Goal: Find contact information: Find contact information

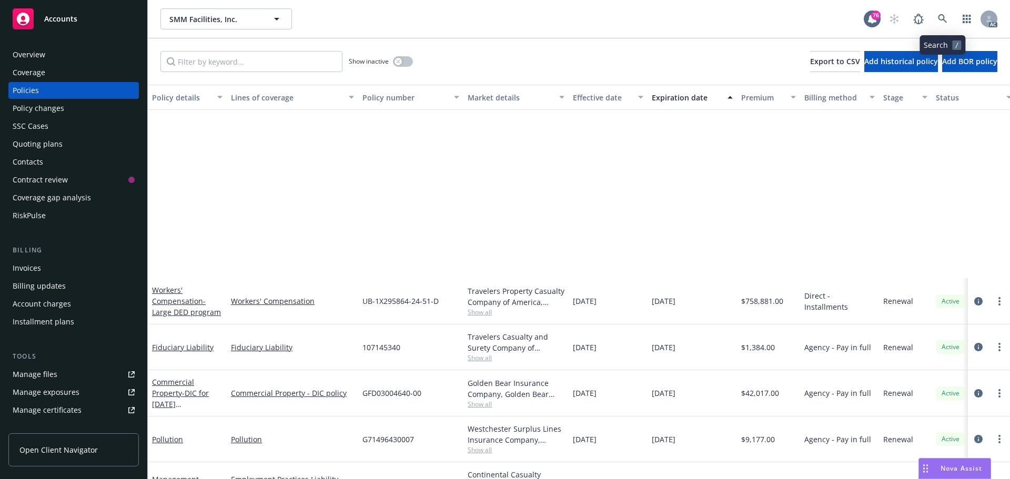
scroll to position [217, 0]
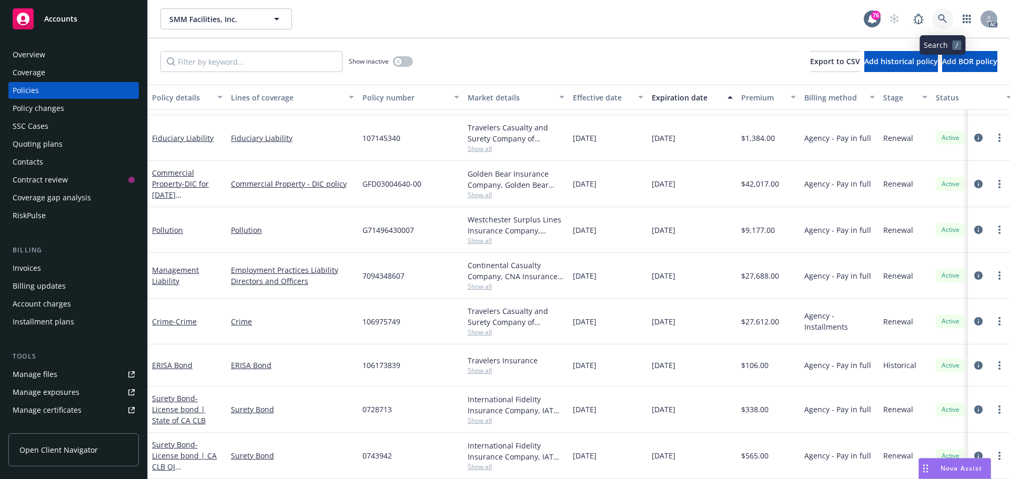
click at [941, 18] on icon at bounding box center [942, 18] width 9 height 9
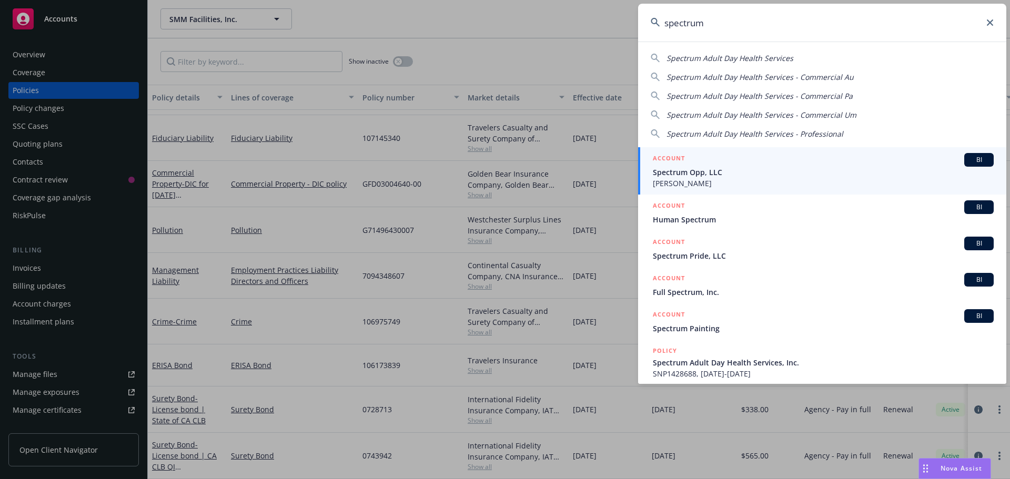
click at [751, 58] on span "Spectrum Adult Day Health Services" at bounding box center [730, 58] width 127 height 10
type input "Spectrum Adult Day Health Services"
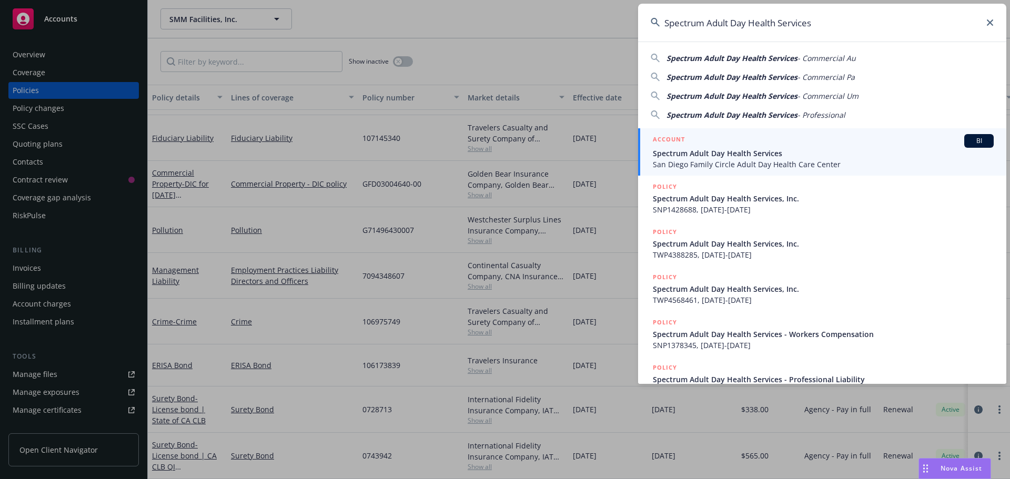
click at [775, 152] on span "Spectrum Adult Day Health Services" at bounding box center [823, 153] width 341 height 11
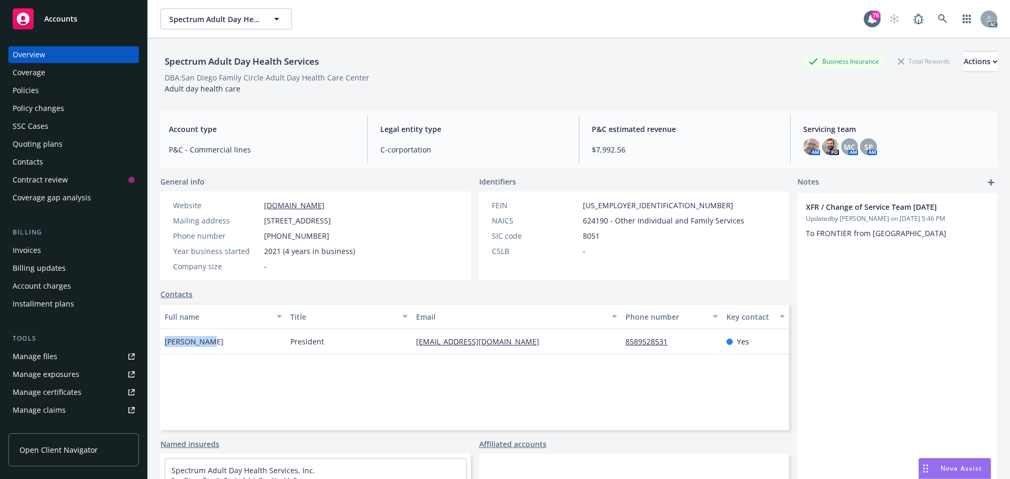
drag, startPoint x: 213, startPoint y: 344, endPoint x: 166, endPoint y: 344, distance: 47.4
click at [166, 344] on div "[PERSON_NAME]" at bounding box center [223, 341] width 126 height 25
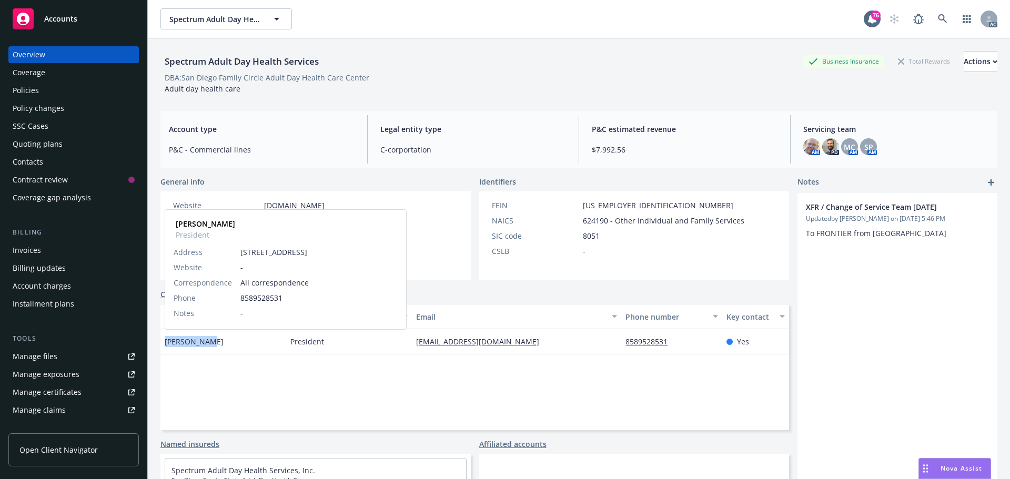
copy span "[PERSON_NAME]"
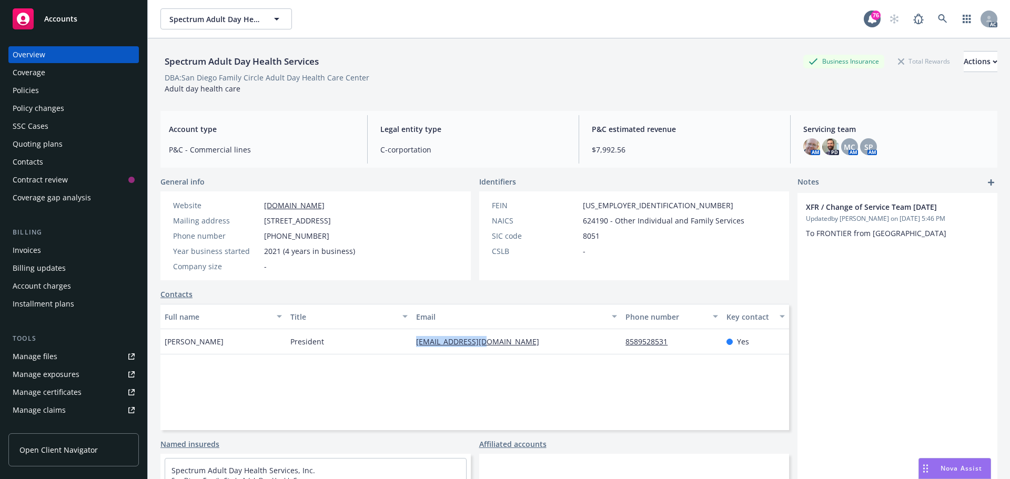
drag, startPoint x: 499, startPoint y: 341, endPoint x: 411, endPoint y: 341, distance: 88.4
click at [412, 341] on div "[EMAIL_ADDRESS][DOMAIN_NAME]" at bounding box center [516, 341] width 209 height 25
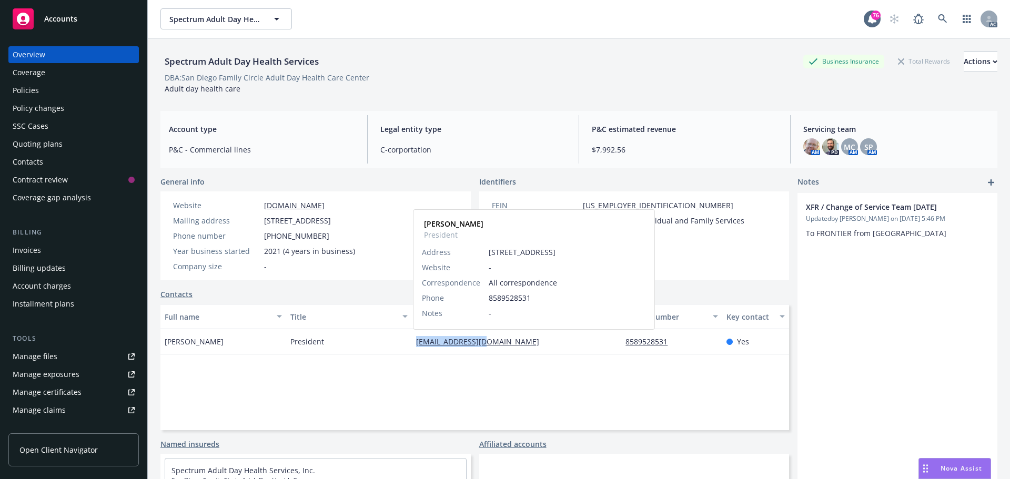
copy link "[EMAIL_ADDRESS][DOMAIN_NAME]"
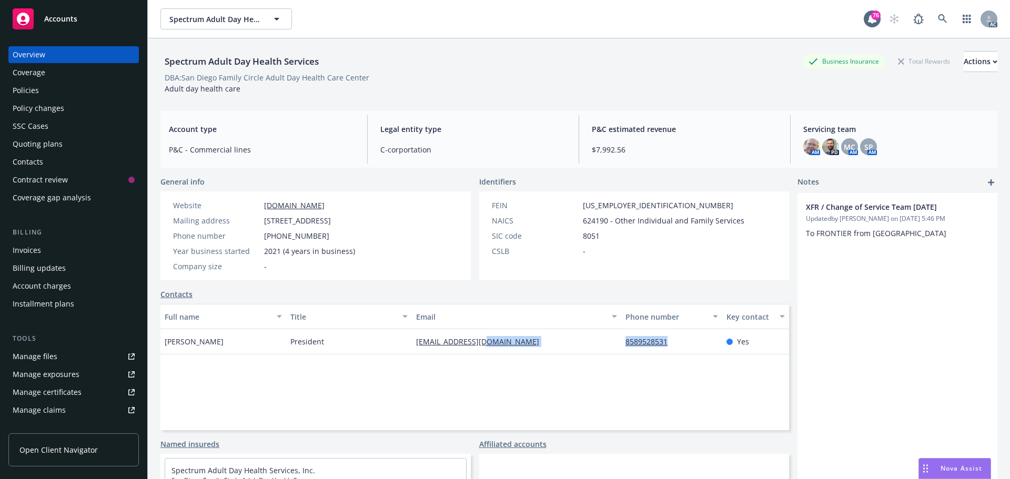
drag, startPoint x: 681, startPoint y: 344, endPoint x: 622, endPoint y: 343, distance: 59.5
click at [607, 344] on div "[PERSON_NAME] President [EMAIL_ADDRESS][DOMAIN_NAME] 8589528531 Yes" at bounding box center [474, 341] width 629 height 25
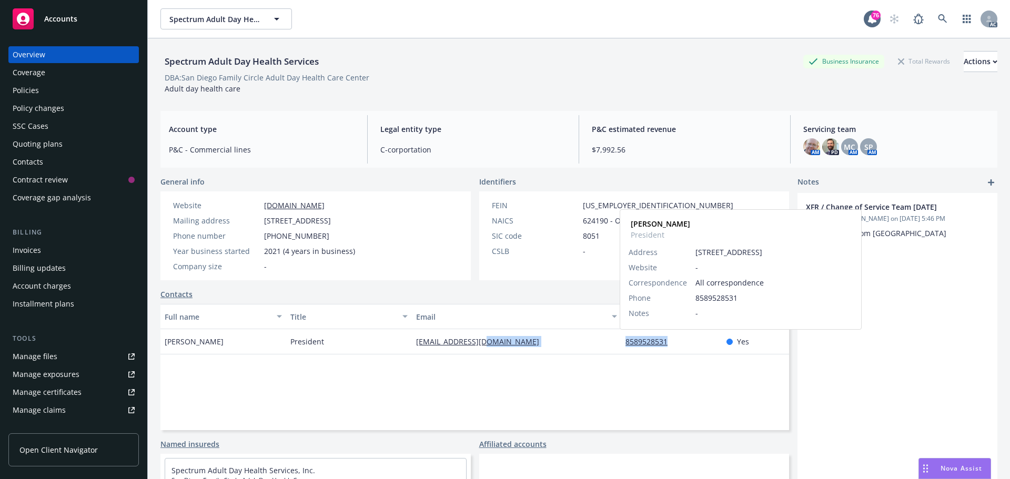
copy div "8589528531"
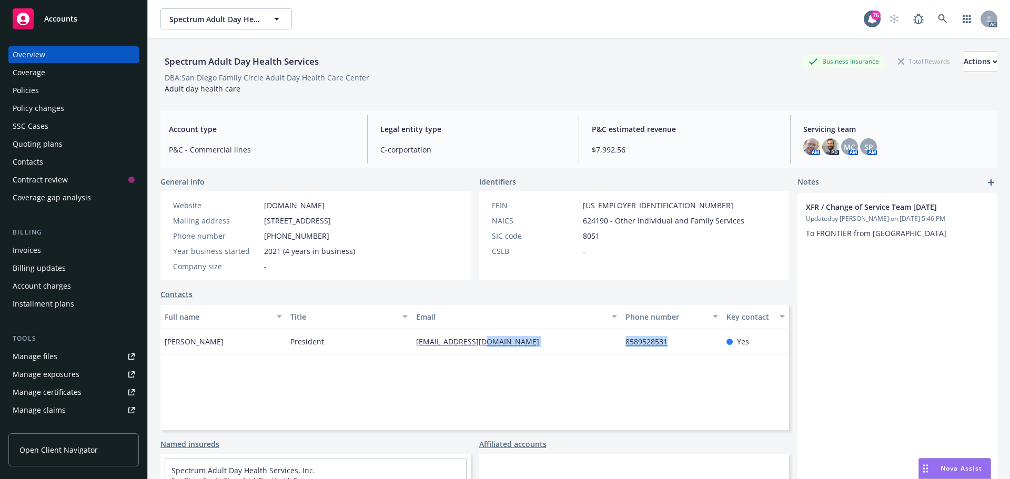
click at [32, 92] on div "Policies" at bounding box center [26, 90] width 26 height 17
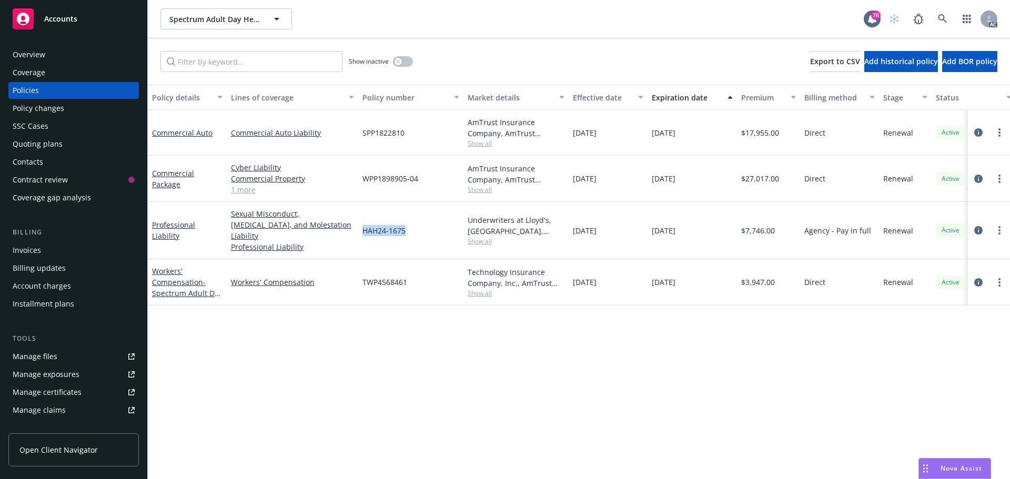
drag, startPoint x: 400, startPoint y: 226, endPoint x: 365, endPoint y: 226, distance: 34.7
click at [365, 226] on div "HAH24-1675" at bounding box center [410, 230] width 105 height 57
click at [487, 237] on span "Show all" at bounding box center [516, 241] width 97 height 9
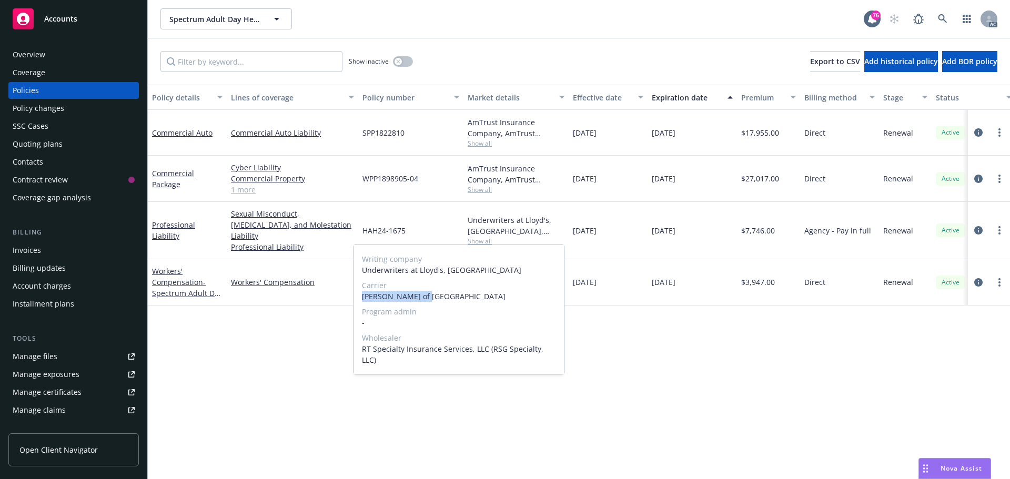
drag, startPoint x: 402, startPoint y: 298, endPoint x: 371, endPoint y: 297, distance: 31.1
click at [359, 298] on div "Writing company Underwriters at Lloyd's, London Carrier Lloyd's of London Progr…" at bounding box center [459, 309] width 210 height 129
copy span "[PERSON_NAME] of [GEOGRAPHIC_DATA]"
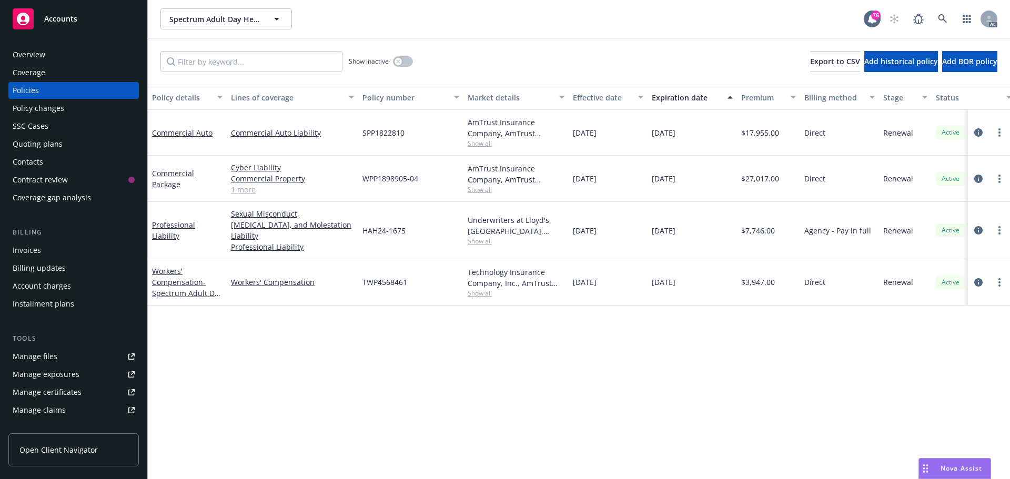
click at [59, 55] on div "Overview" at bounding box center [74, 54] width 122 height 17
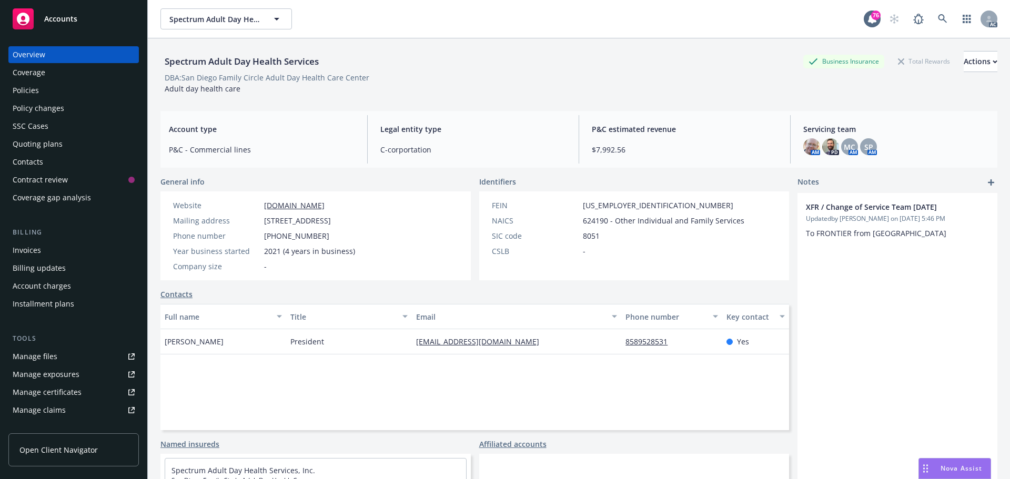
click at [42, 87] on div "Policies" at bounding box center [74, 90] width 122 height 17
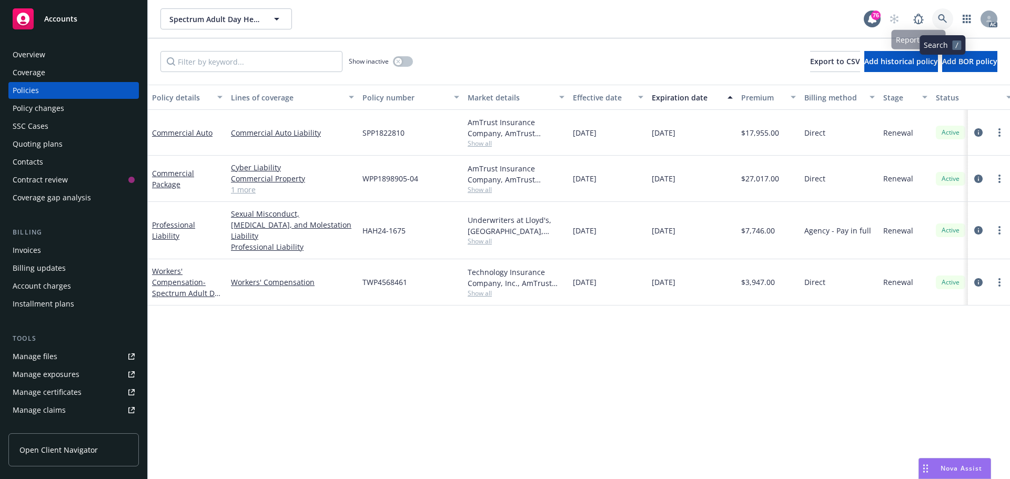
click at [944, 13] on link at bounding box center [942, 18] width 21 height 21
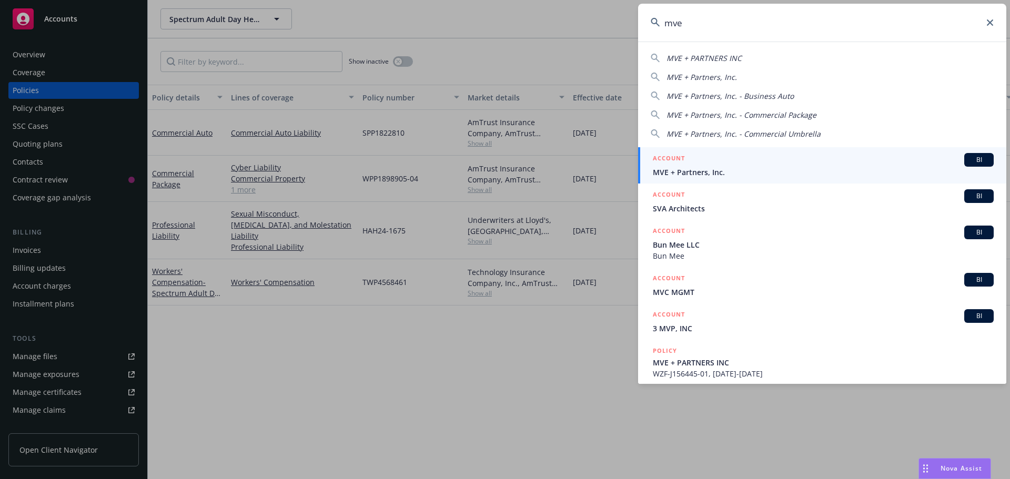
type input "mve"
click at [738, 164] on div "ACCOUNT BI" at bounding box center [823, 160] width 341 height 14
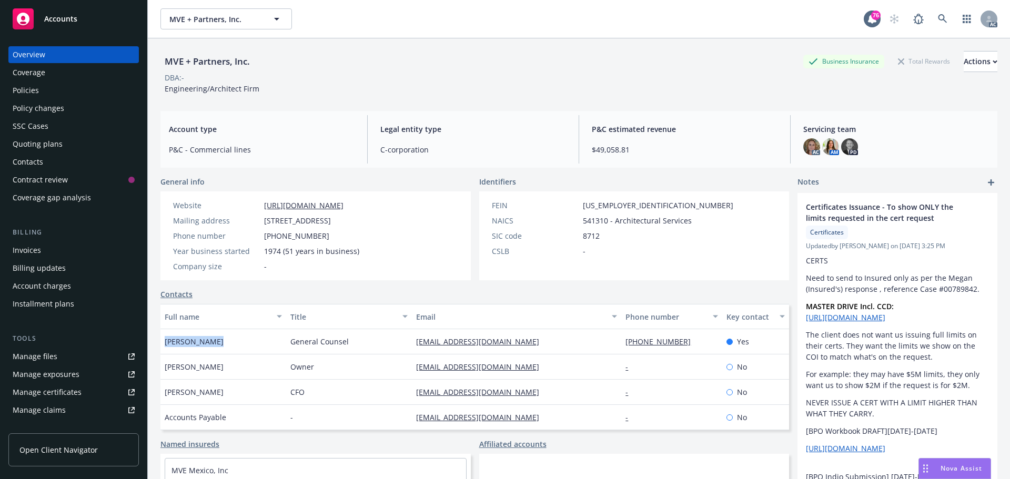
drag, startPoint x: 220, startPoint y: 346, endPoint x: 164, endPoint y: 346, distance: 56.3
click at [164, 346] on div "[PERSON_NAME]" at bounding box center [223, 341] width 126 height 25
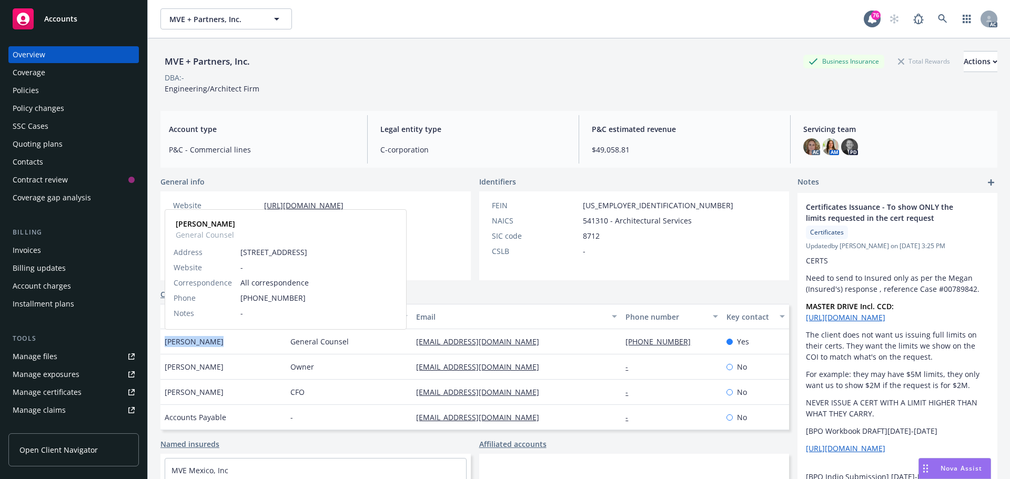
copy span "[PERSON_NAME]"
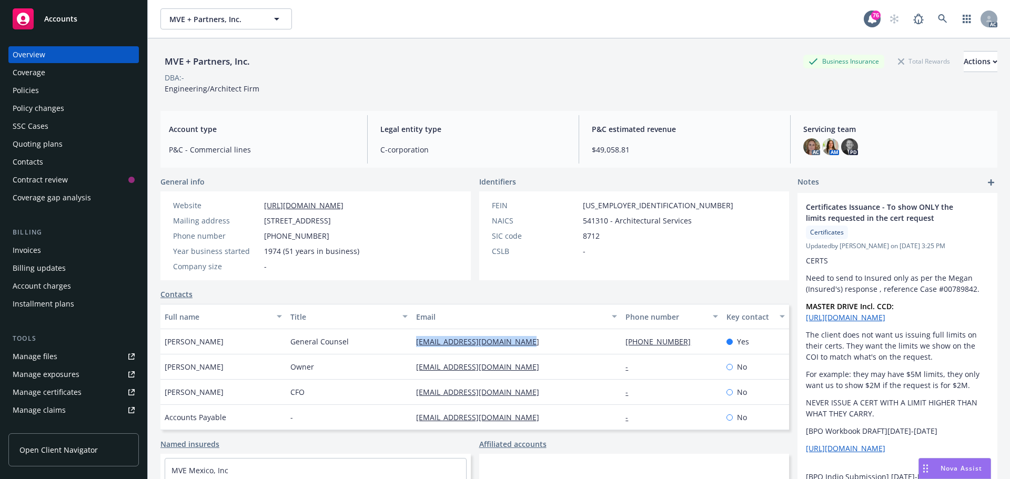
drag, startPoint x: 535, startPoint y: 342, endPoint x: 412, endPoint y: 342, distance: 122.6
click at [412, 342] on div "[EMAIL_ADDRESS][DOMAIN_NAME]" at bounding box center [516, 341] width 209 height 25
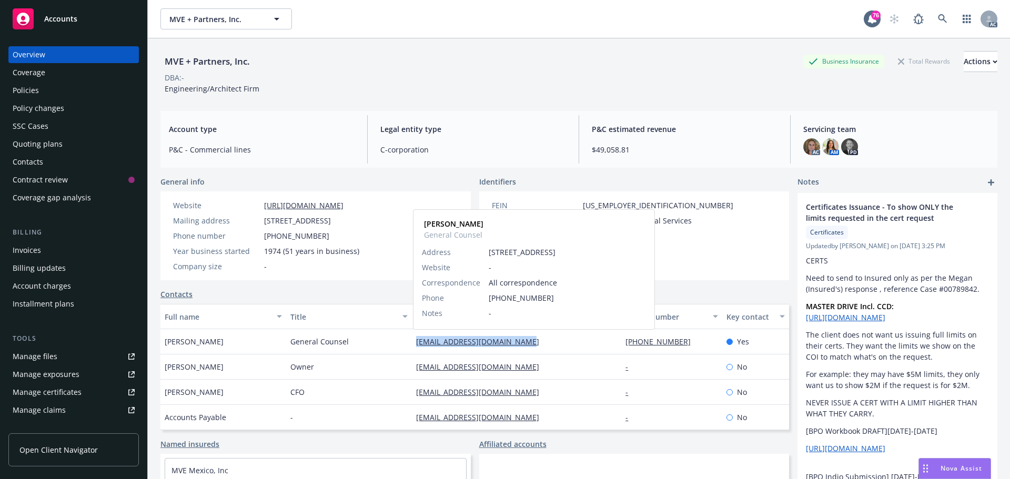
copy link "[EMAIL_ADDRESS][DOMAIN_NAME]"
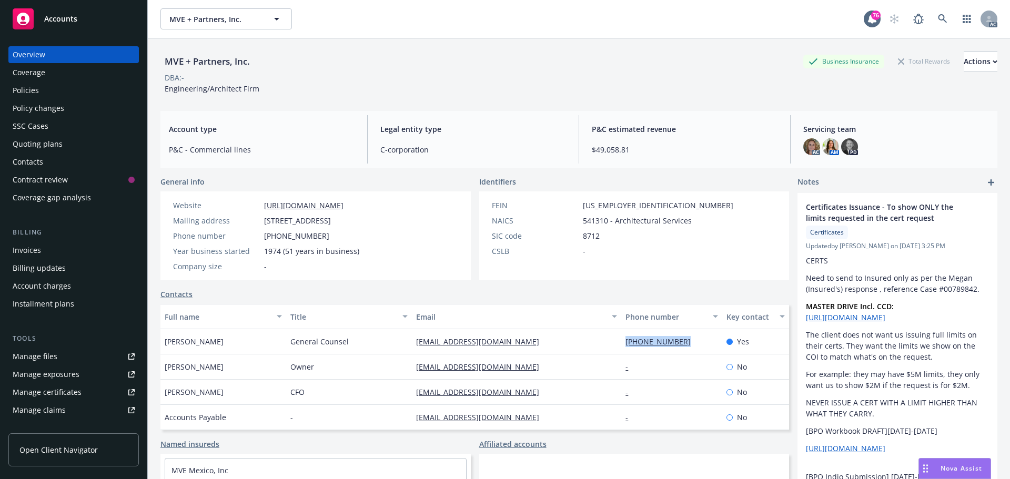
drag, startPoint x: 682, startPoint y: 344, endPoint x: 620, endPoint y: 343, distance: 61.6
click at [621, 343] on div "[PHONE_NUMBER]" at bounding box center [671, 341] width 100 height 25
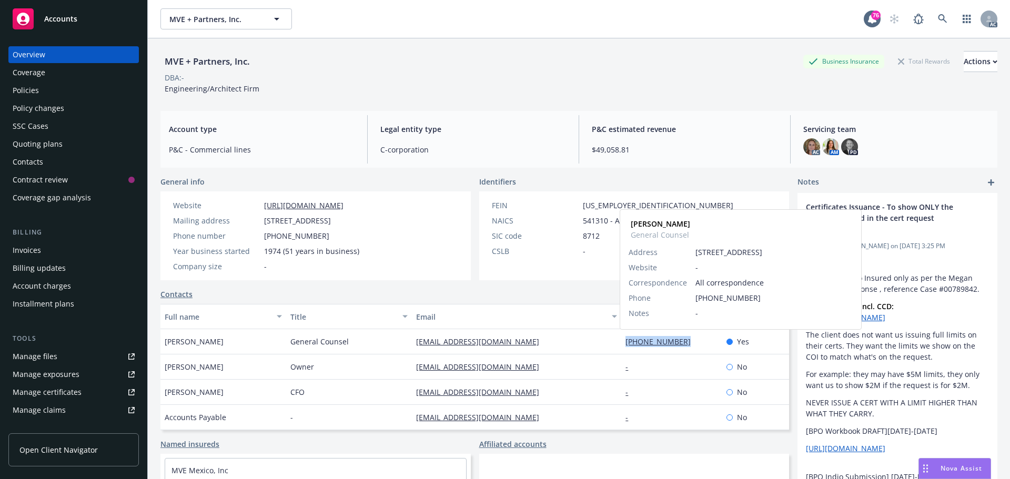
copy link "[PHONE_NUMBER]"
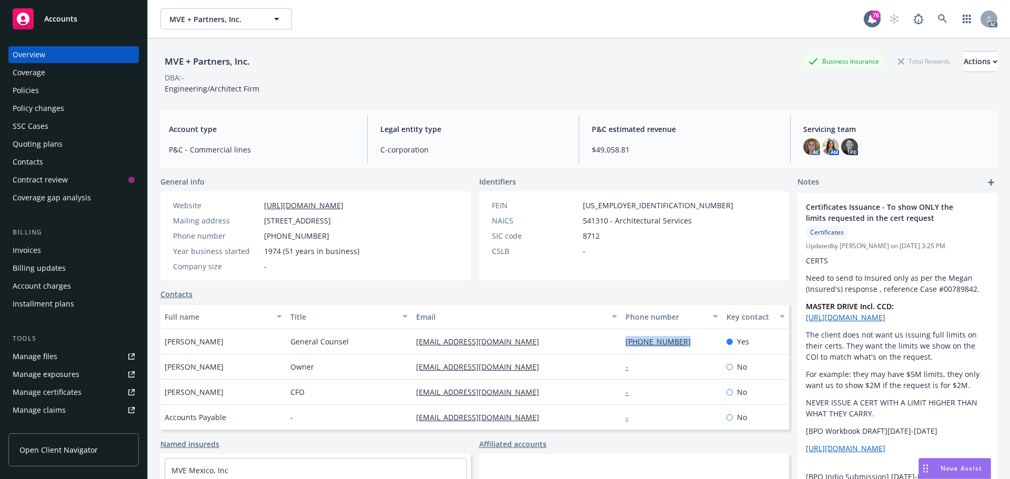
click at [33, 88] on div "Policies" at bounding box center [26, 90] width 26 height 17
